Goal: Information Seeking & Learning: Learn about a topic

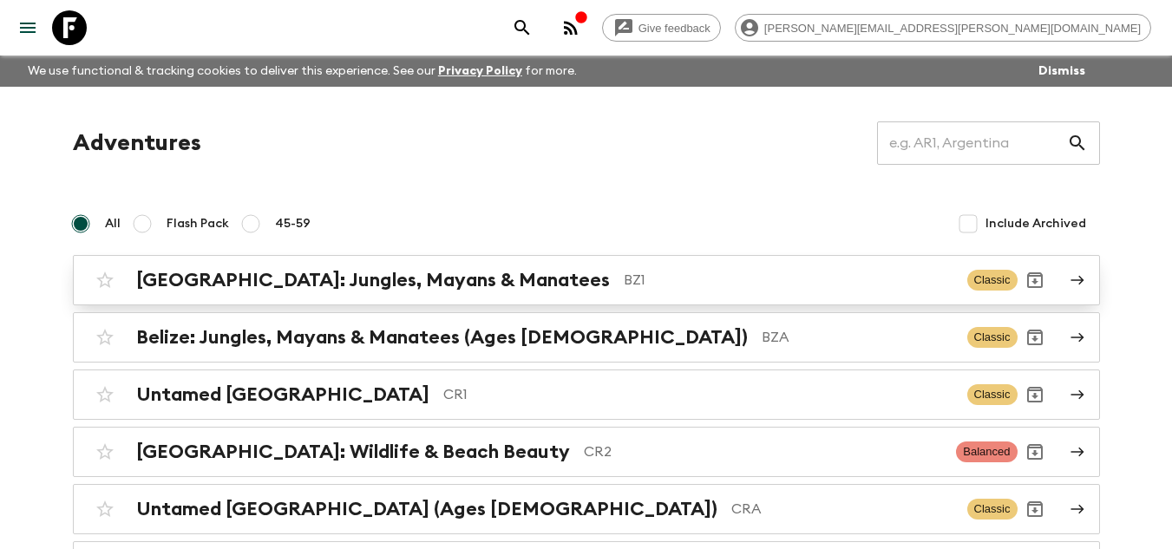
click at [510, 292] on div "[GEOGRAPHIC_DATA]: Jungles, Mayans & Manatees BZ1 Classic" at bounding box center [553, 280] width 930 height 35
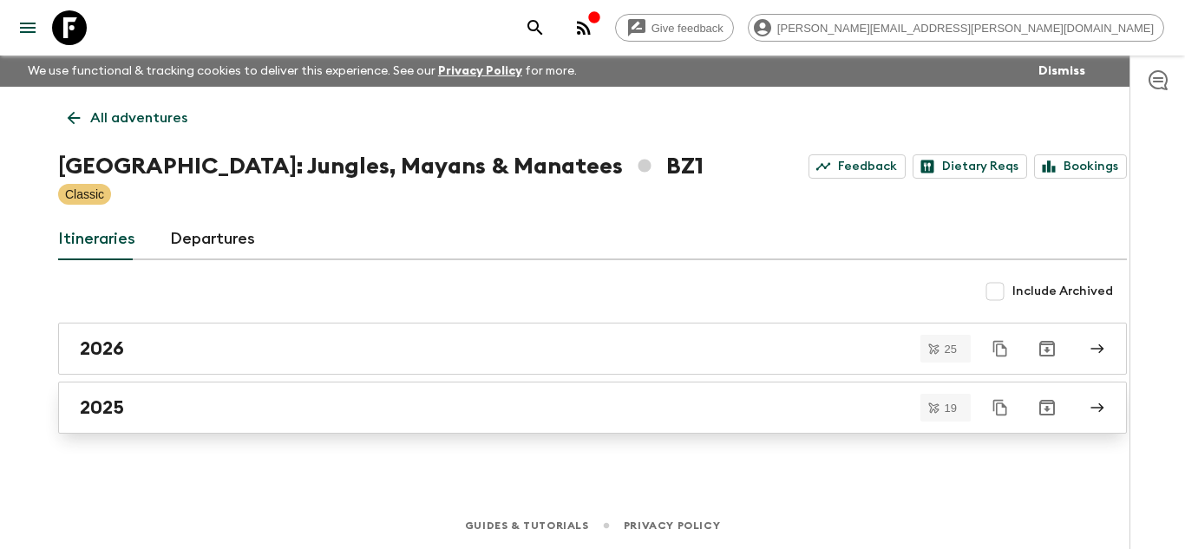
click at [253, 413] on div "2025" at bounding box center [576, 408] width 993 height 23
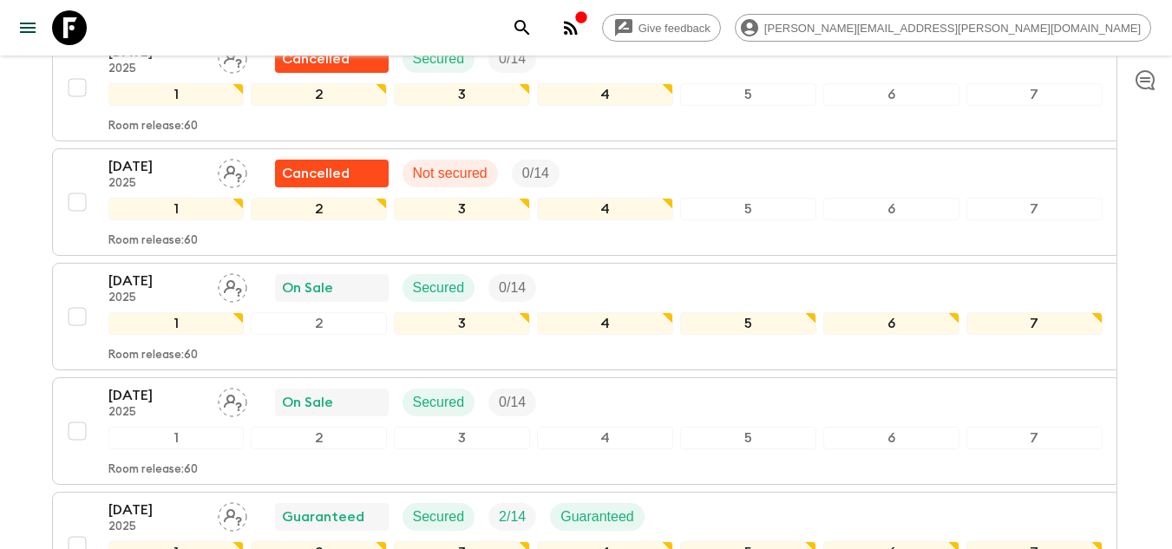
scroll to position [1714, 0]
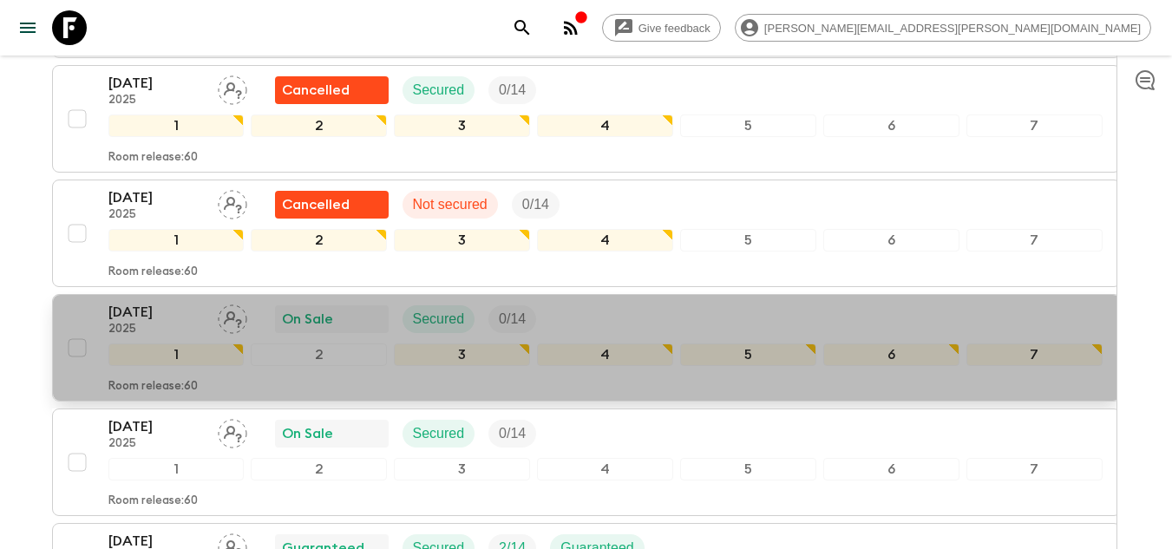
click at [162, 302] on p "[DATE]" at bounding box center [155, 312] width 95 height 21
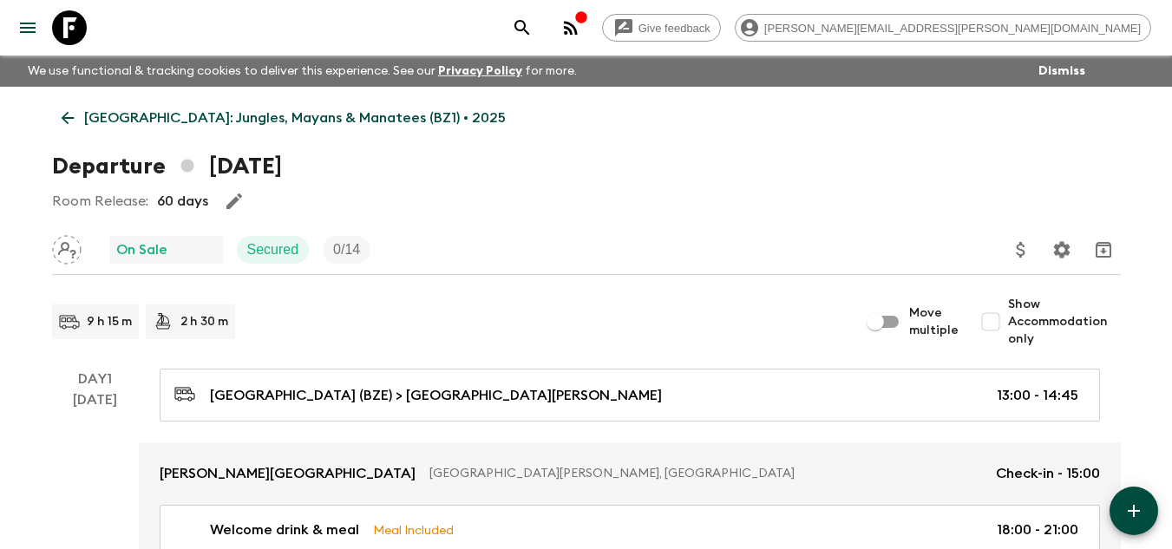
click at [69, 128] on link "[GEOGRAPHIC_DATA]: Jungles, Mayans & Manatees (BZ1) • 2025" at bounding box center [283, 118] width 463 height 35
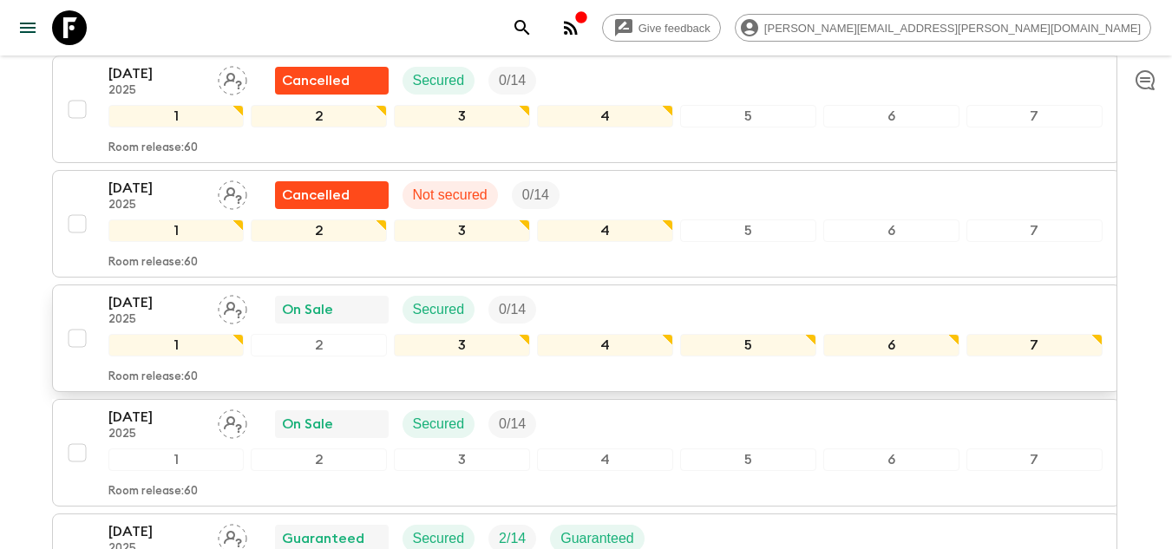
scroll to position [1801, 0]
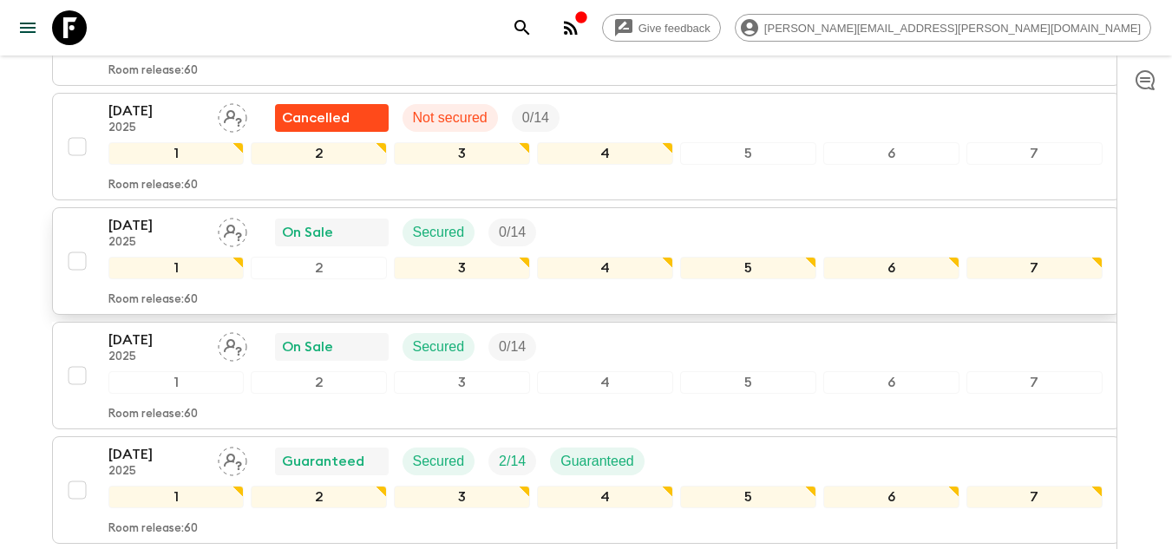
click at [146, 215] on p "[DATE]" at bounding box center [155, 225] width 95 height 21
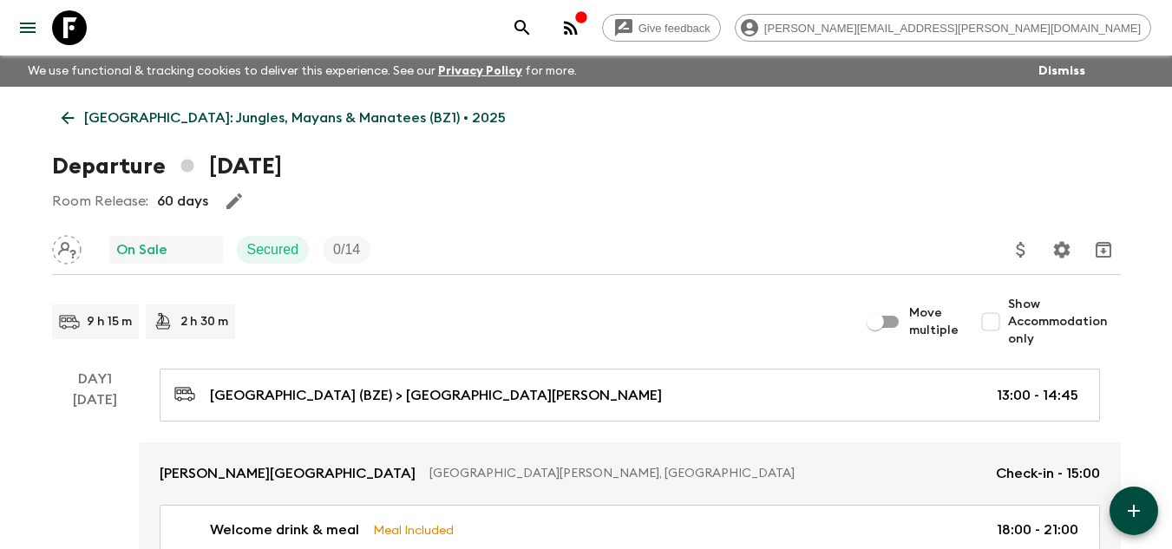
click at [70, 25] on icon at bounding box center [69, 27] width 35 height 35
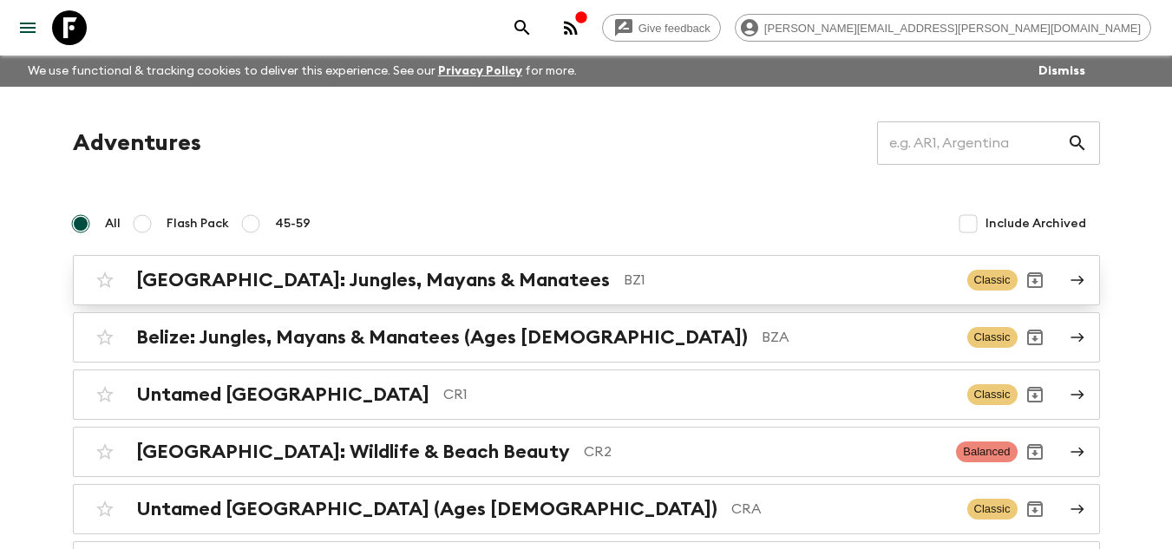
click at [380, 278] on h2 "[GEOGRAPHIC_DATA]: Jungles, Mayans & Manatees" at bounding box center [373, 280] width 474 height 23
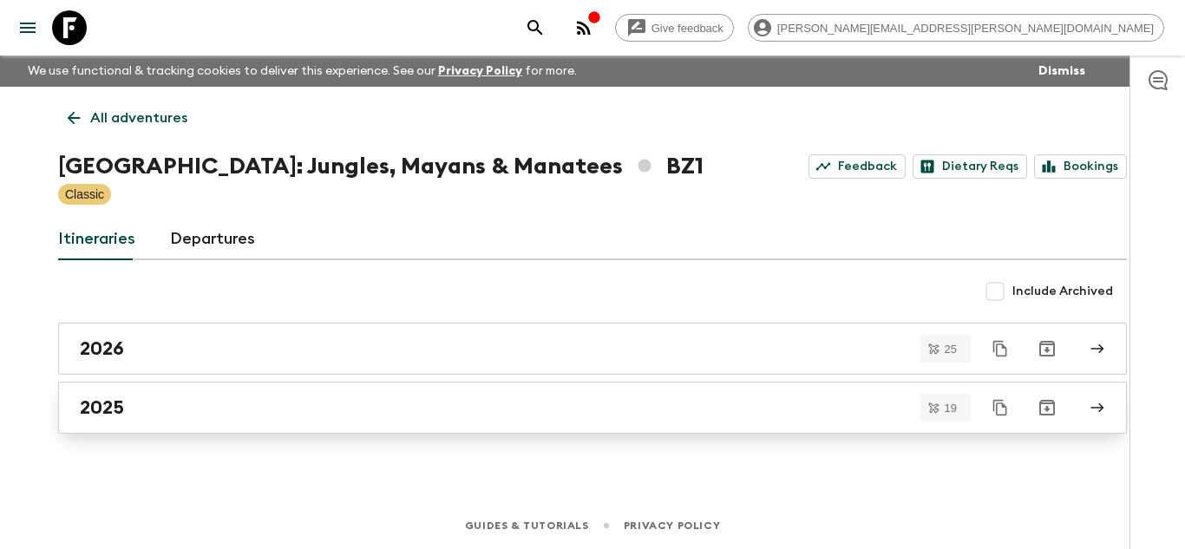
click at [256, 405] on div "2025" at bounding box center [576, 408] width 993 height 23
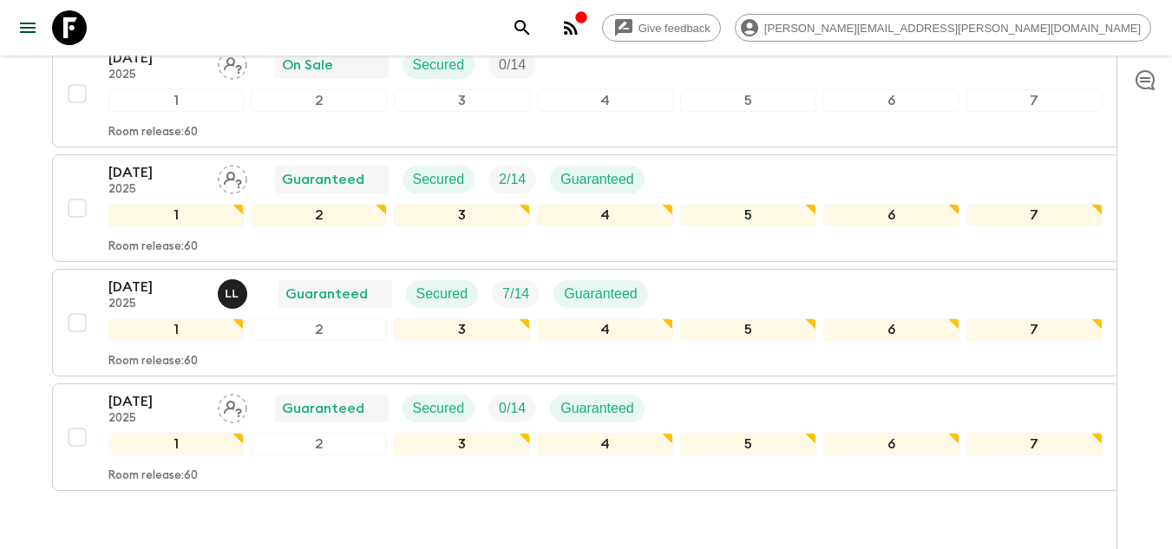
scroll to position [2148, 0]
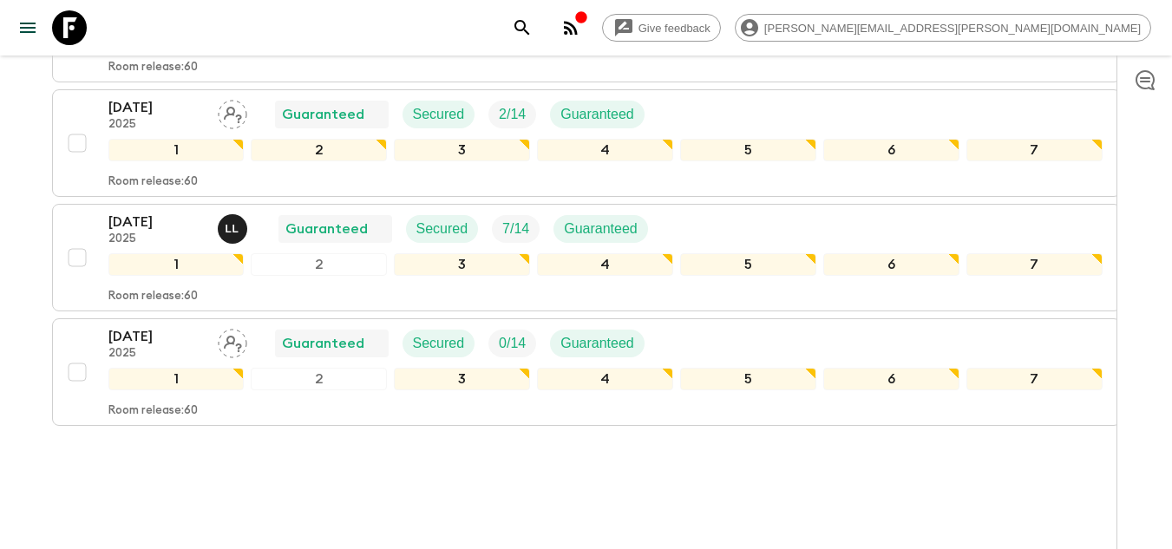
click at [89, 30] on link at bounding box center [69, 27] width 49 height 49
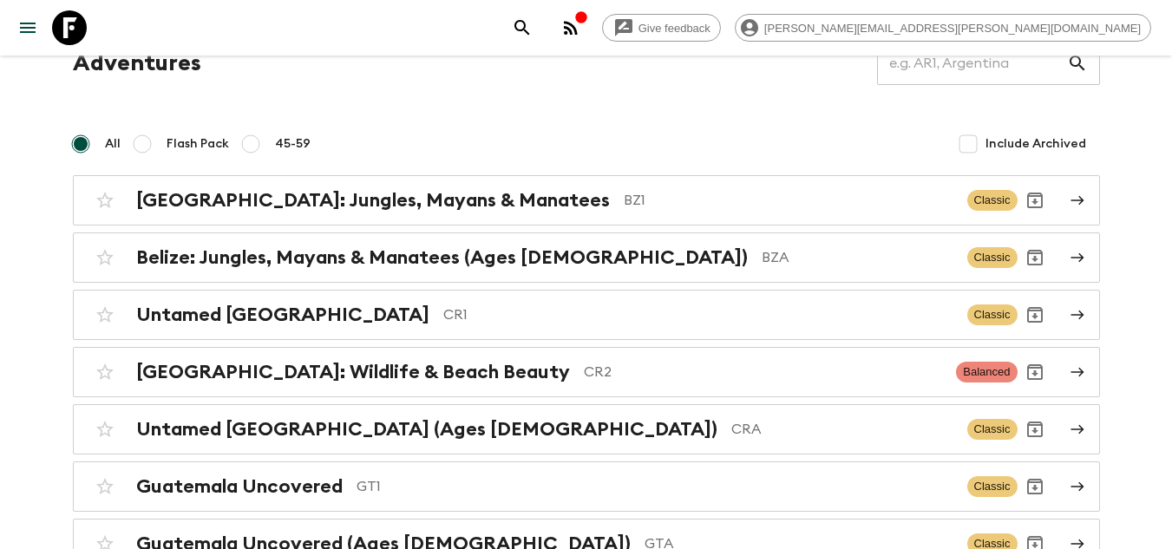
scroll to position [174, 0]
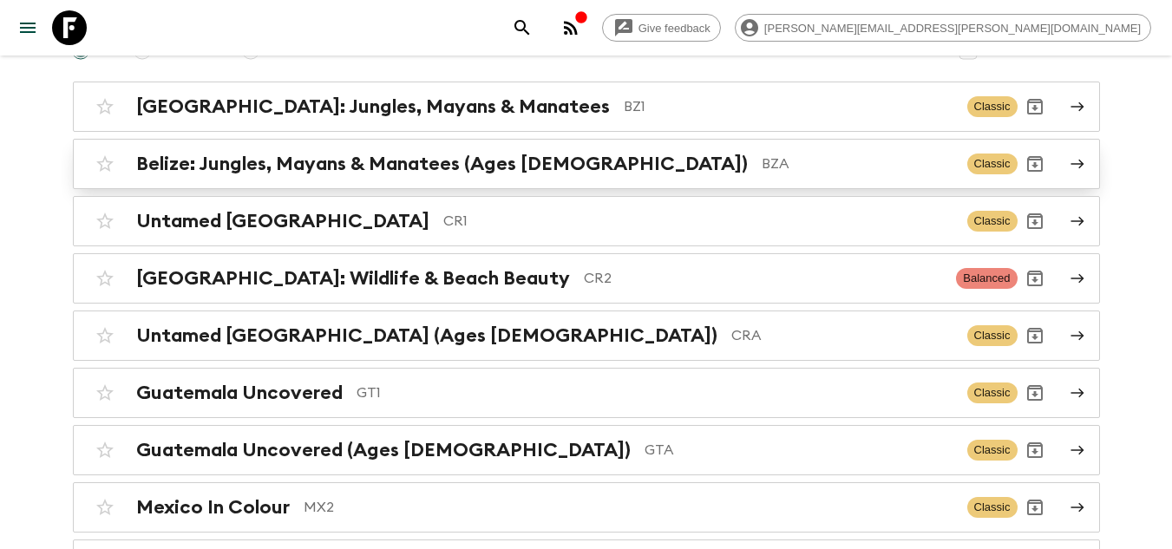
click at [558, 152] on div "[GEOGRAPHIC_DATA]: Jungles, Mayans & Manatees (Ages [DEMOGRAPHIC_DATA]) BZA Cla…" at bounding box center [553, 164] width 930 height 35
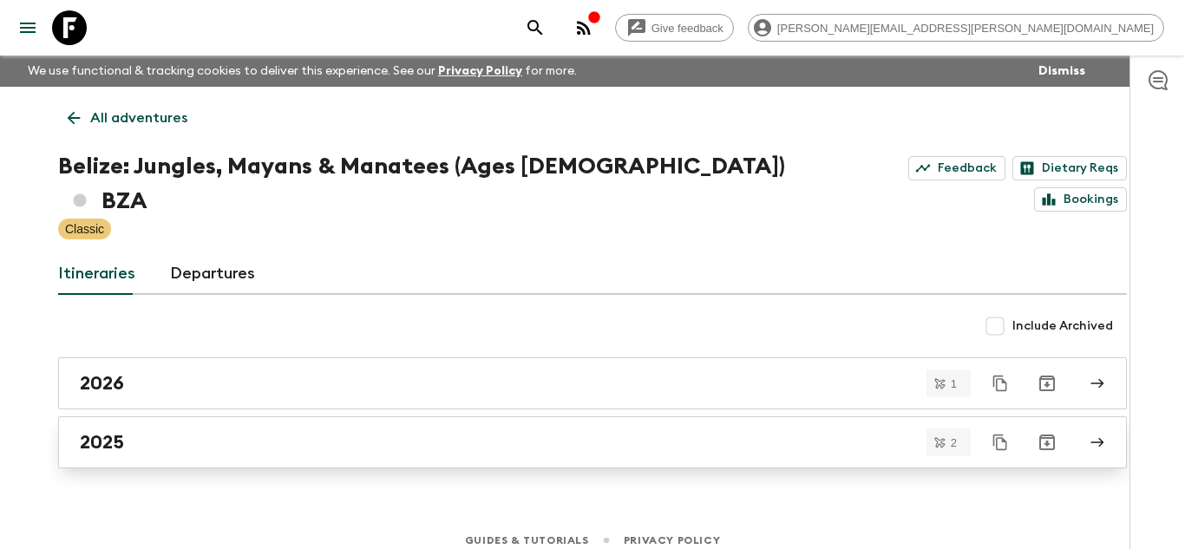
click at [317, 431] on div "2025" at bounding box center [576, 442] width 993 height 23
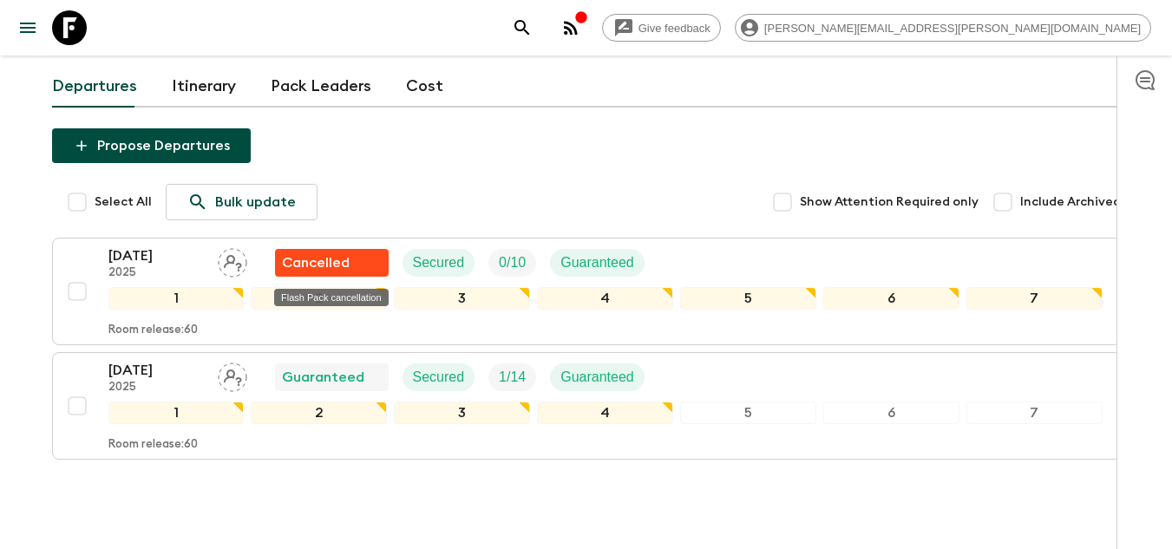
scroll to position [174, 0]
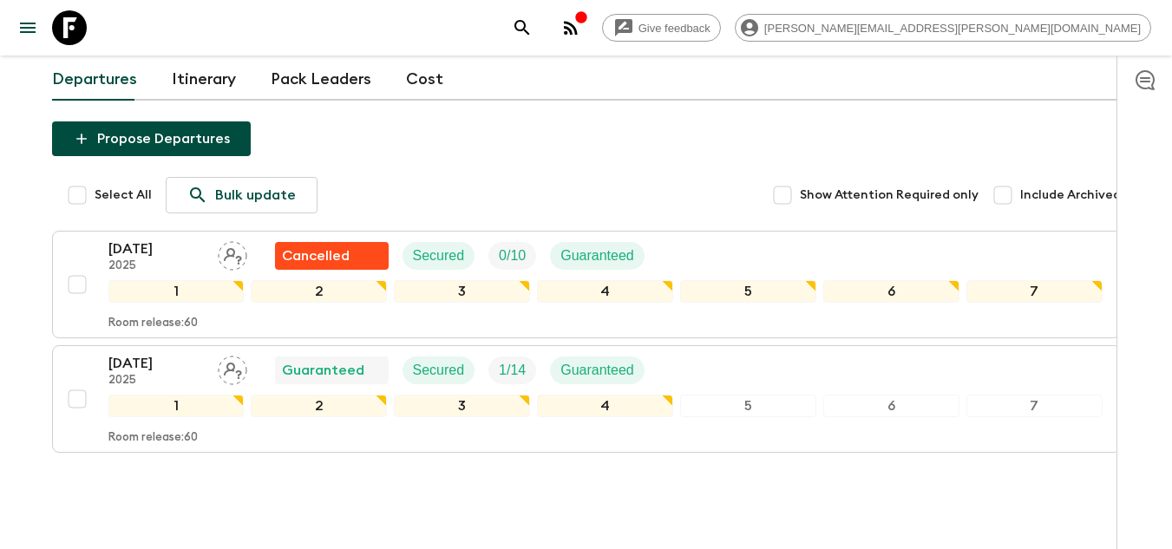
click at [63, 22] on icon at bounding box center [69, 27] width 35 height 35
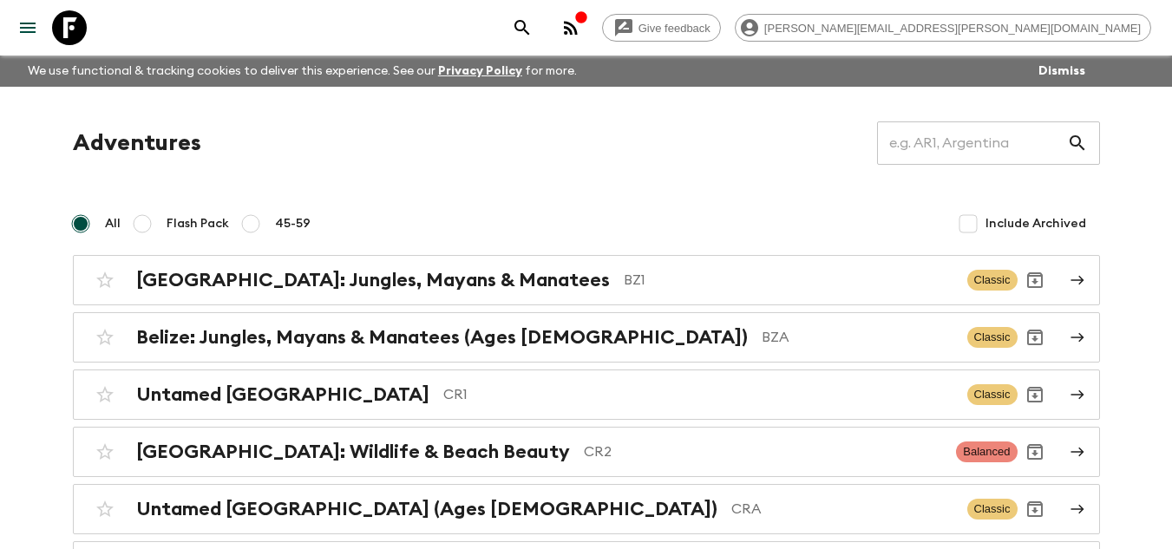
click at [69, 24] on icon at bounding box center [69, 27] width 35 height 35
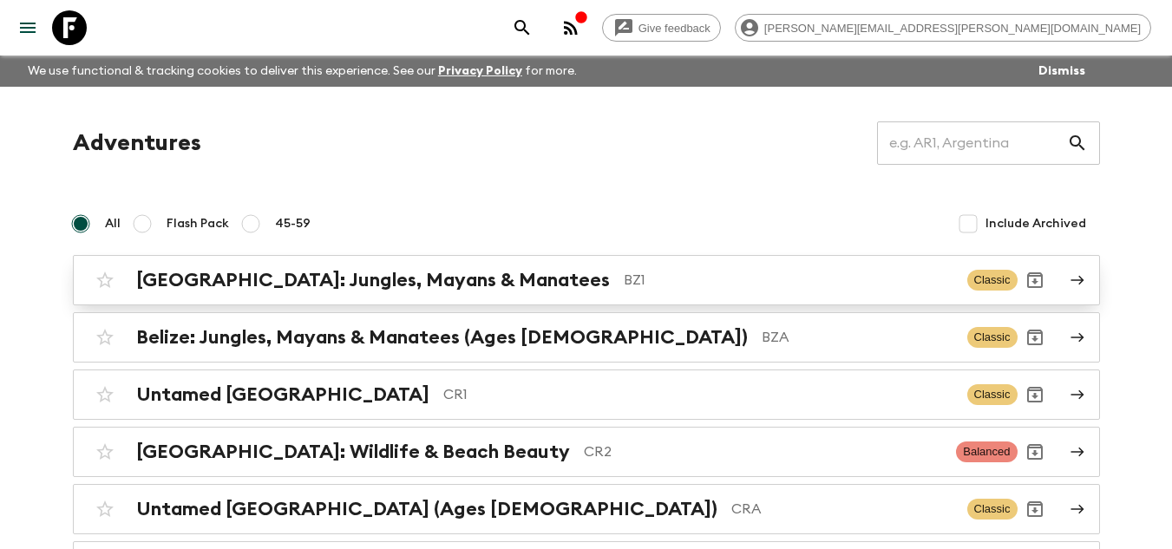
click at [578, 293] on div "[GEOGRAPHIC_DATA]: Jungles, Mayans & Manatees BZ1 Classic" at bounding box center [553, 280] width 930 height 35
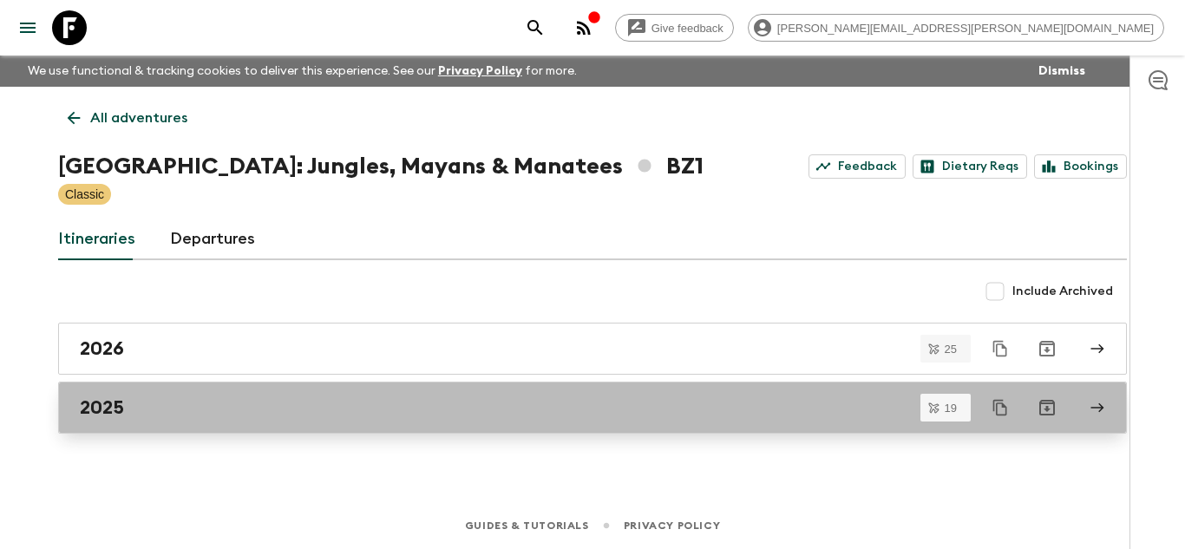
click at [154, 387] on link "2025" at bounding box center [592, 408] width 1069 height 52
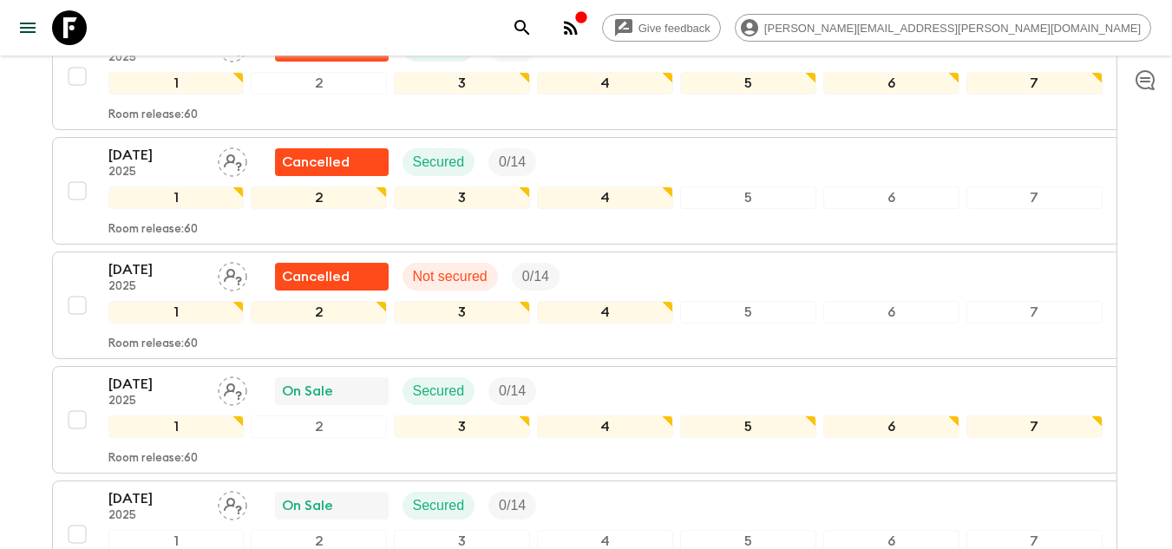
scroll to position [1649, 0]
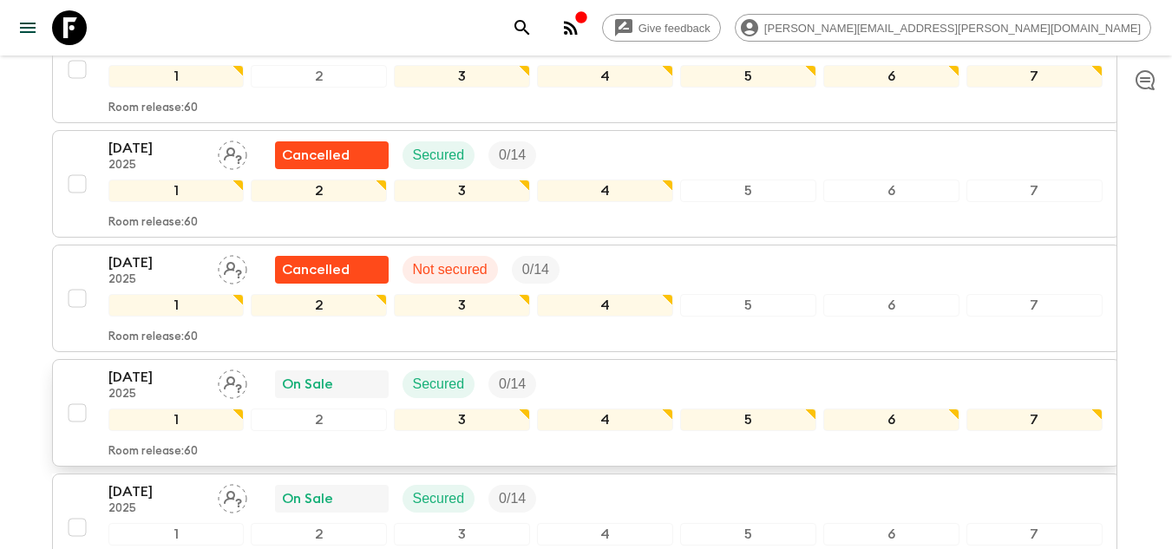
click at [158, 367] on p "[DATE]" at bounding box center [155, 377] width 95 height 21
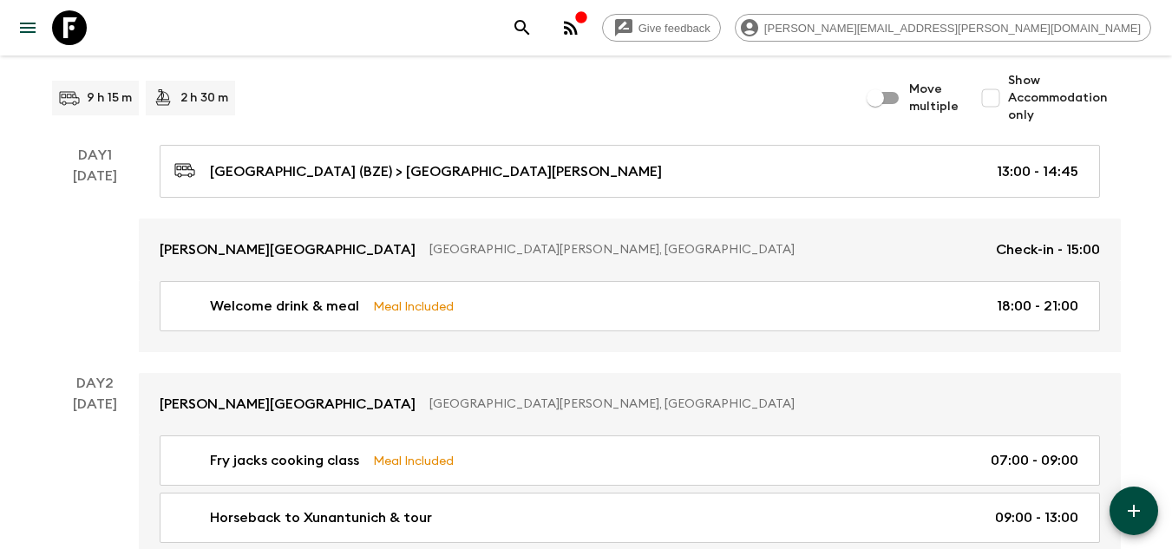
scroll to position [260, 0]
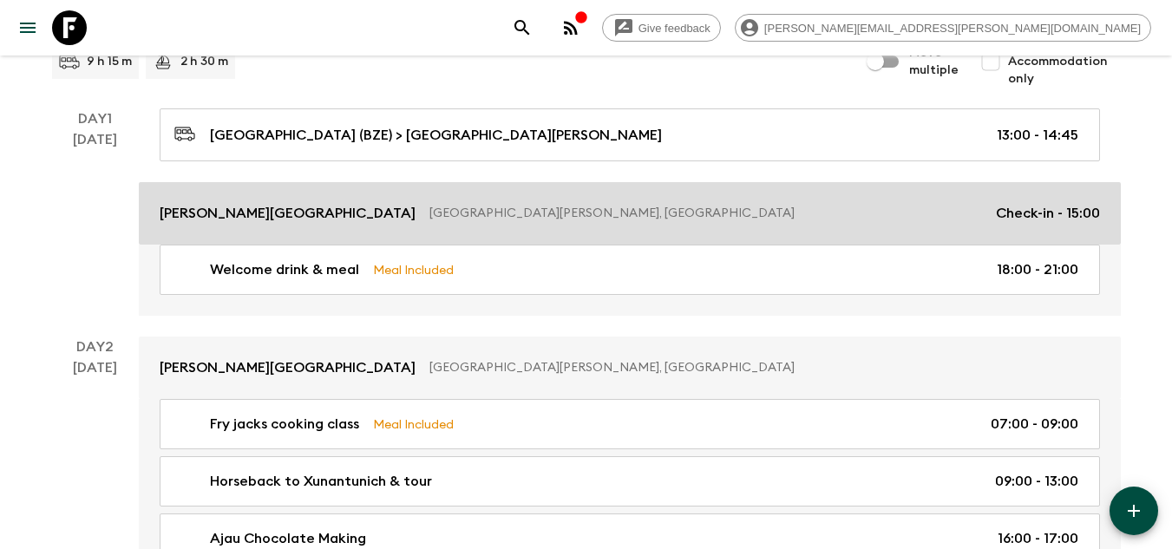
click at [256, 225] on link "[PERSON_NAME][GEOGRAPHIC_DATA] [GEOGRAPHIC_DATA][PERSON_NAME], [GEOGRAPHIC_DATA…" at bounding box center [630, 213] width 982 height 62
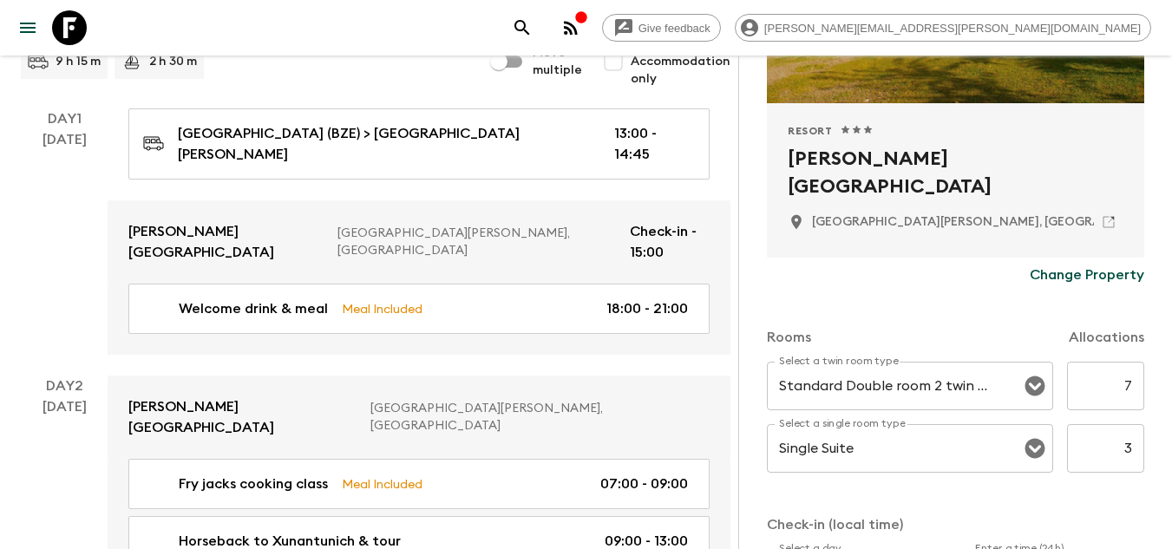
scroll to position [347, 0]
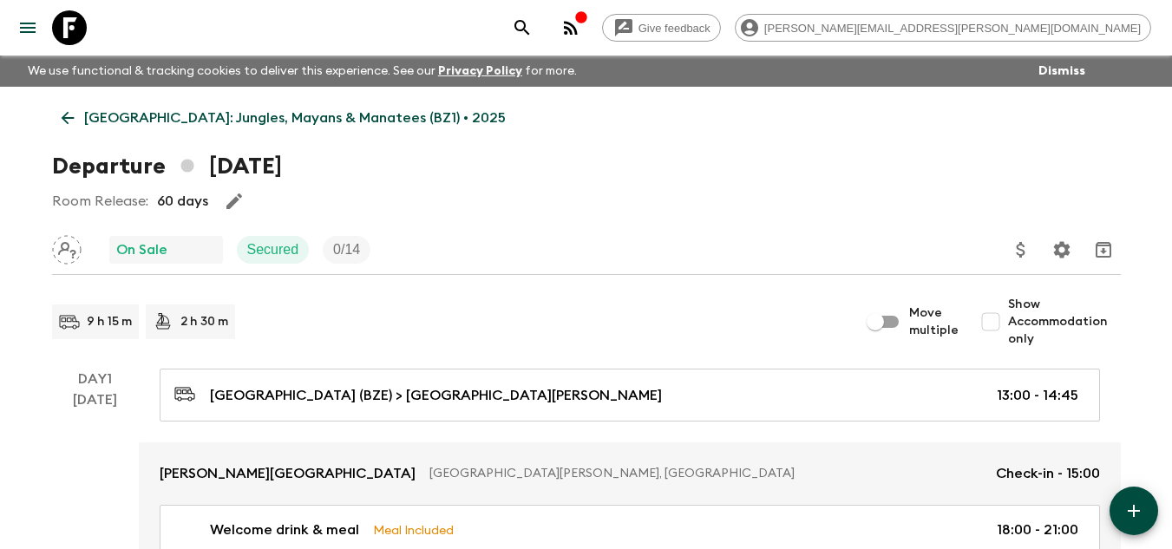
click at [86, 36] on icon at bounding box center [69, 27] width 35 height 35
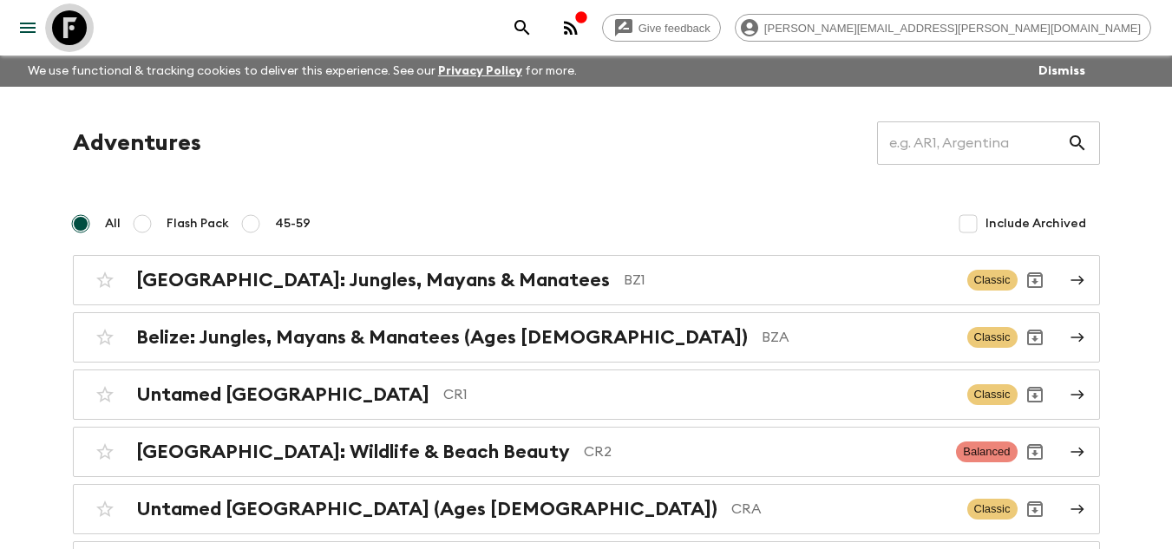
click at [67, 27] on icon at bounding box center [69, 27] width 35 height 35
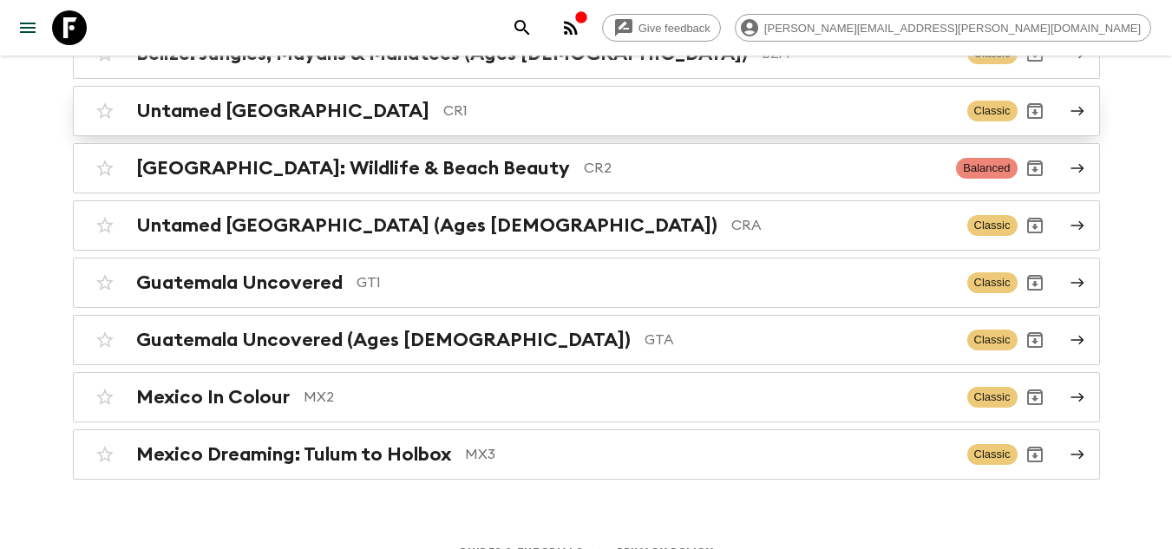
scroll to position [310, 0]
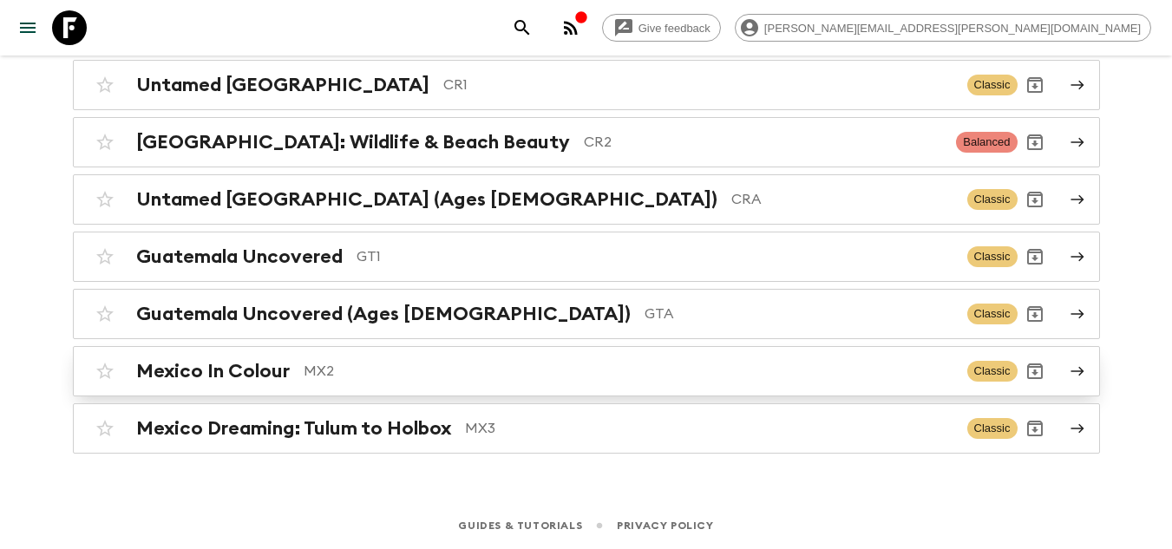
click at [582, 376] on p "MX2" at bounding box center [629, 371] width 650 height 21
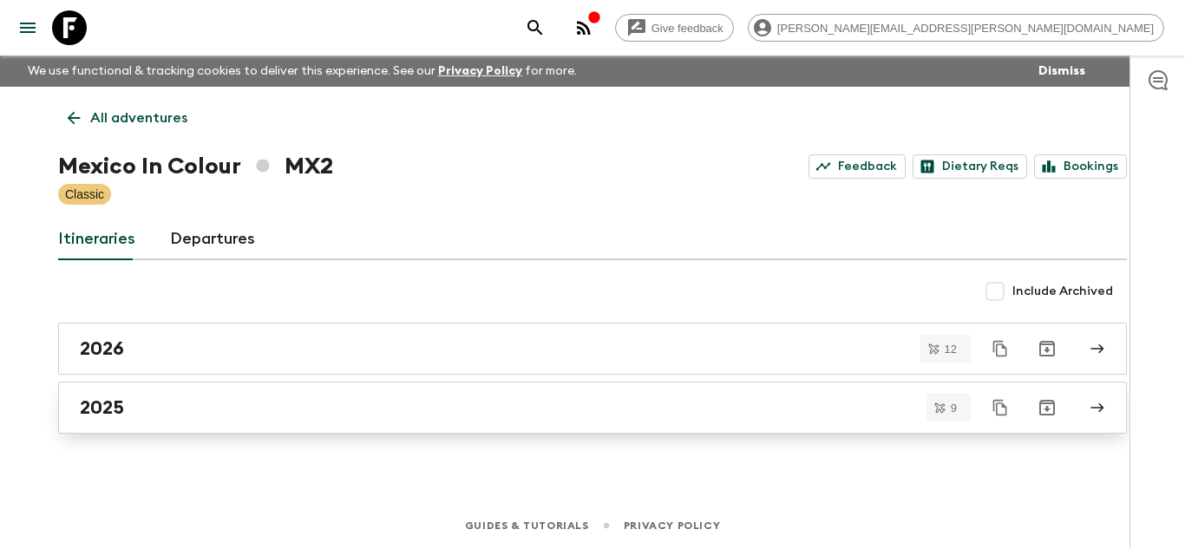
click at [410, 427] on link "2025" at bounding box center [592, 408] width 1069 height 52
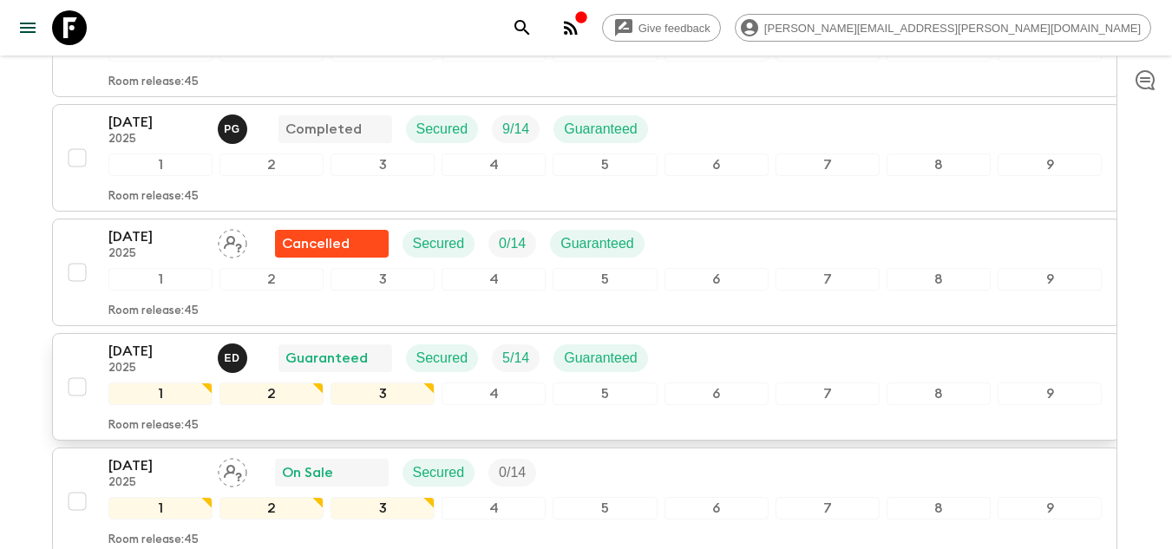
scroll to position [521, 0]
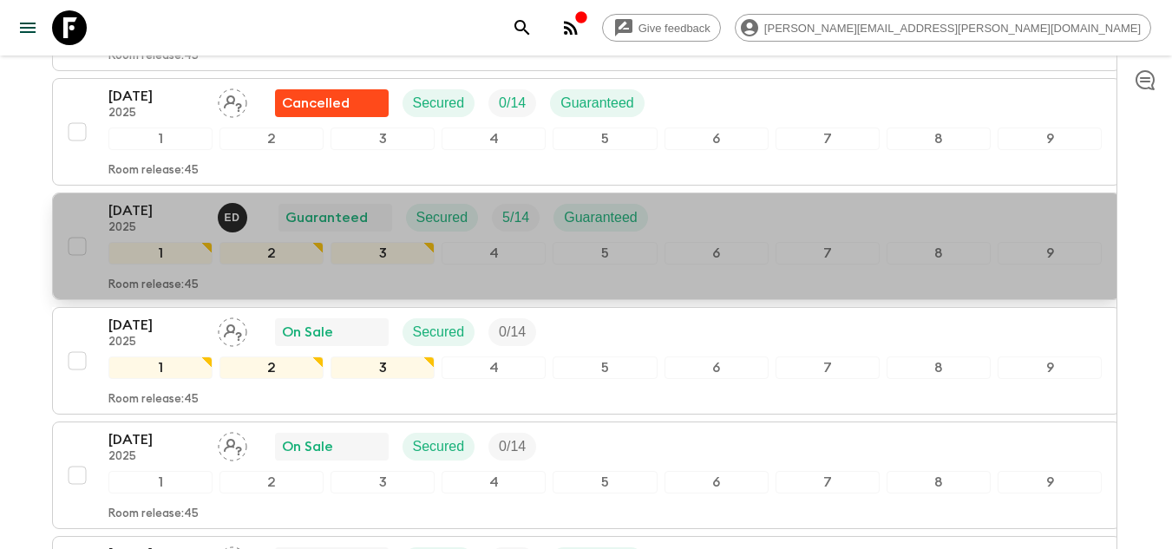
click at [128, 217] on p "[DATE]" at bounding box center [155, 210] width 95 height 21
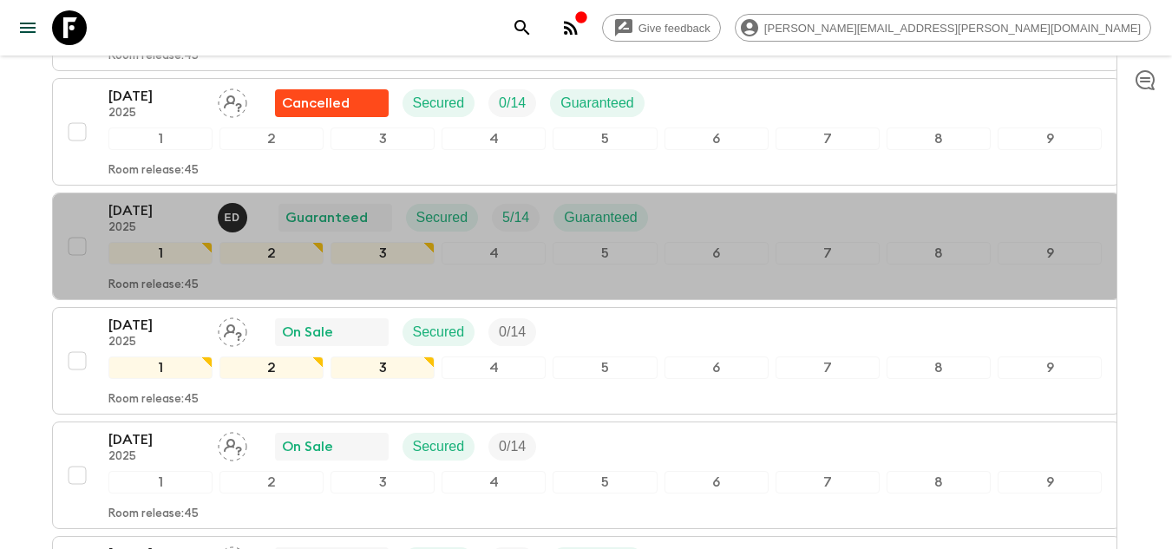
click at [157, 223] on div "All itineraries Mexico In Colour (MX2) 2025 Feedback Dietary Reqs Bookings Depa…" at bounding box center [586, 250] width 1111 height 1369
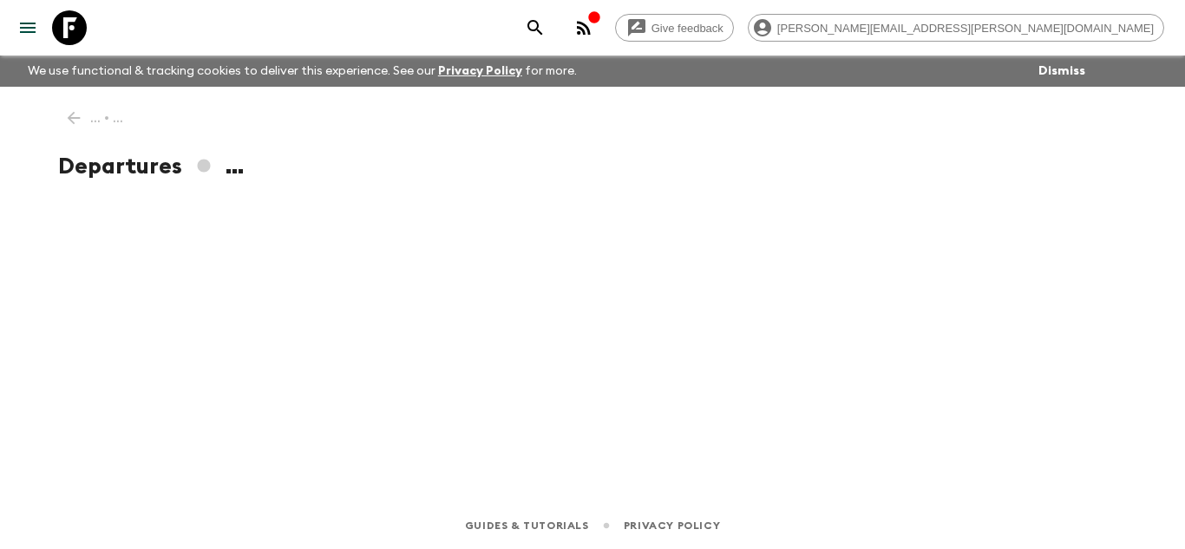
click at [171, 206] on div "... • ... Departures ..." at bounding box center [592, 270] width 1111 height 367
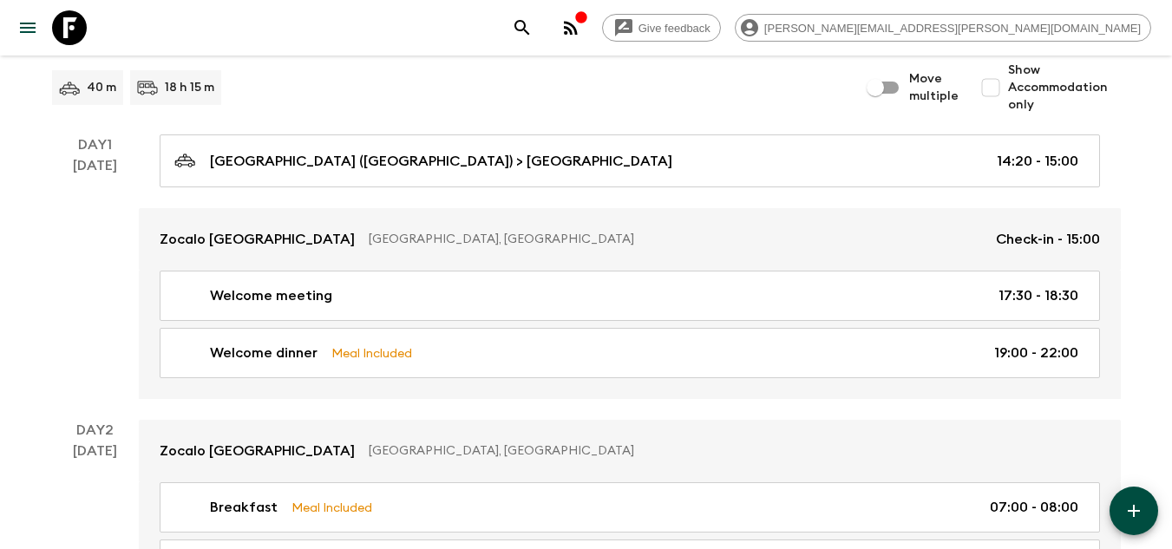
scroll to position [260, 0]
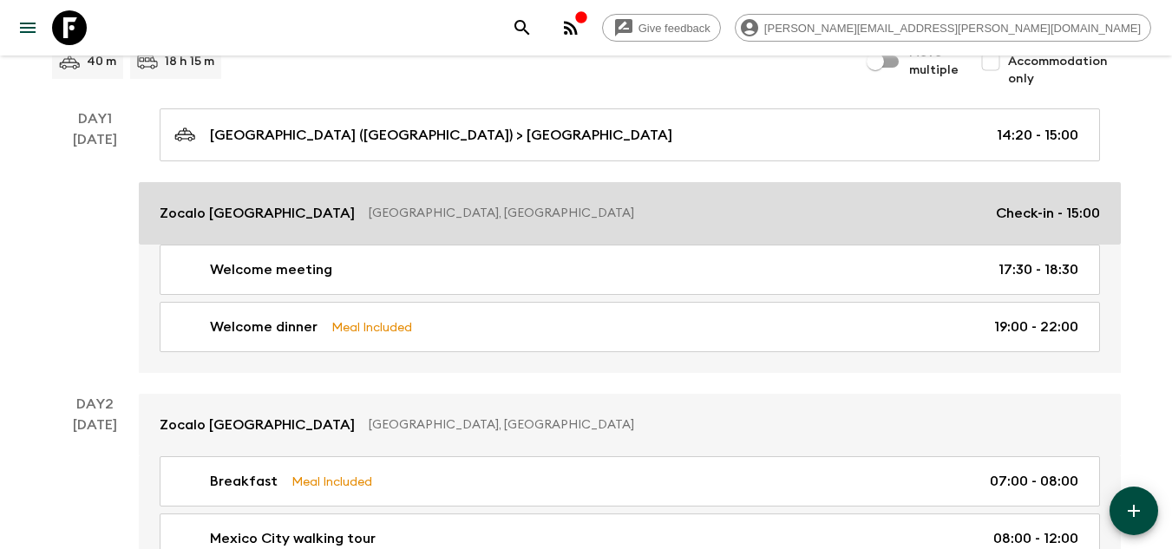
click at [312, 207] on p "Zocalo [GEOGRAPHIC_DATA]" at bounding box center [257, 213] width 195 height 21
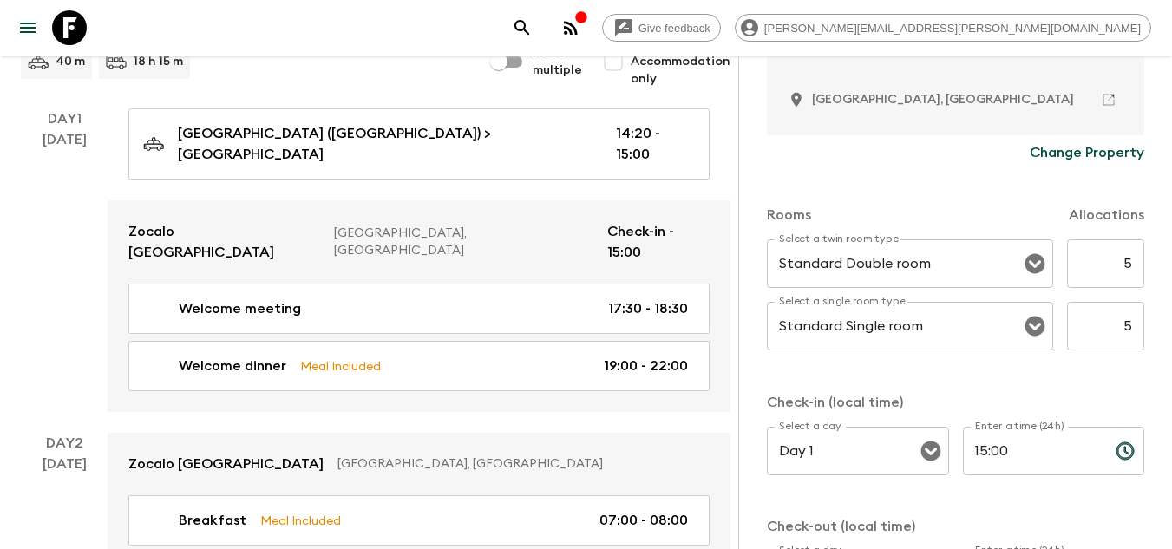
scroll to position [434, 0]
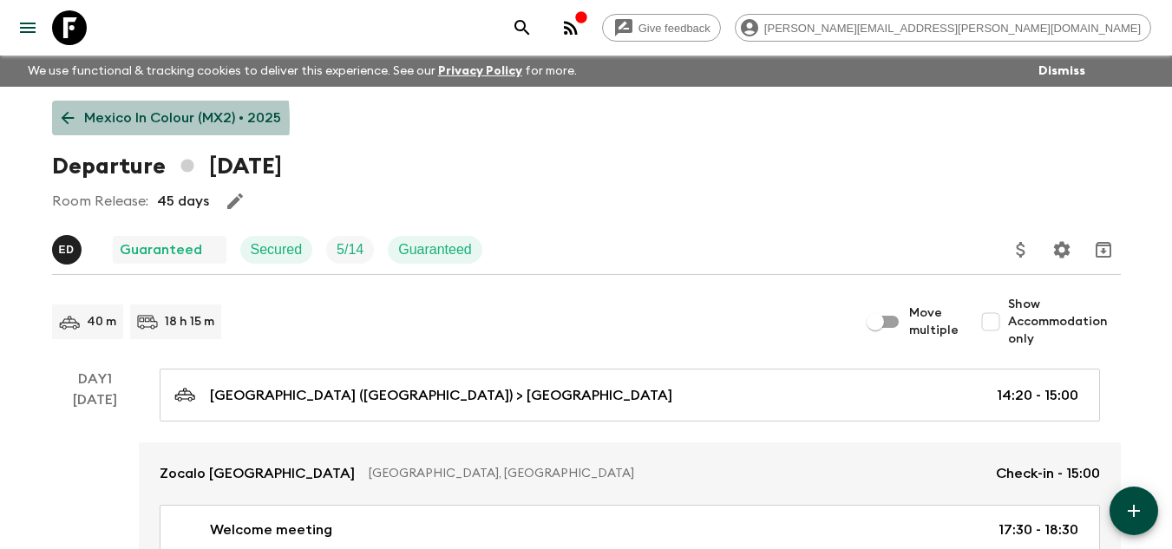
click at [65, 121] on icon at bounding box center [67, 118] width 13 height 13
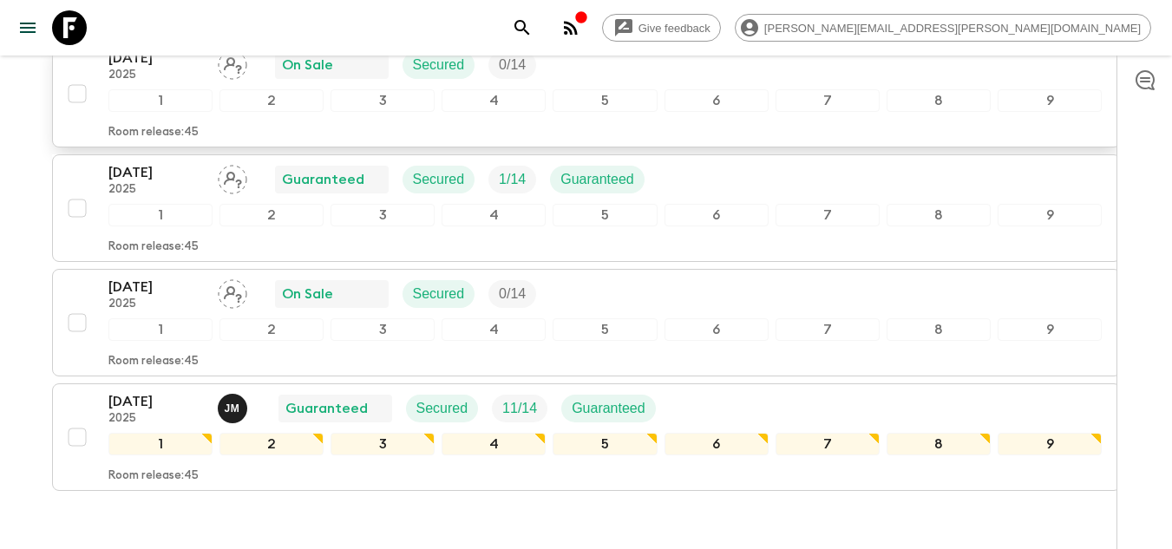
scroll to position [1002, 0]
